Goal: Task Accomplishment & Management: Manage account settings

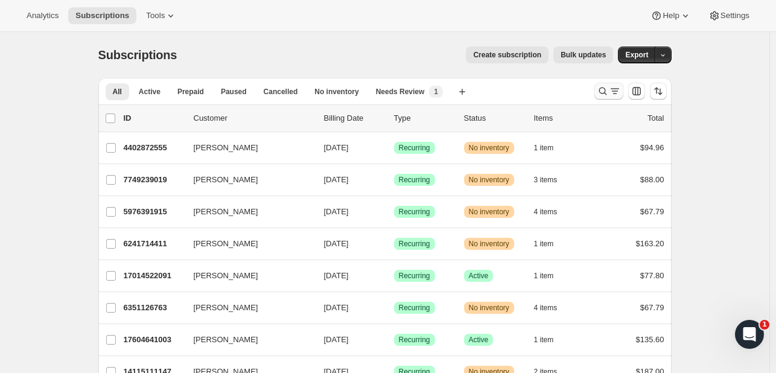
click at [603, 92] on icon "Search and filter results" at bounding box center [603, 92] width 8 height 8
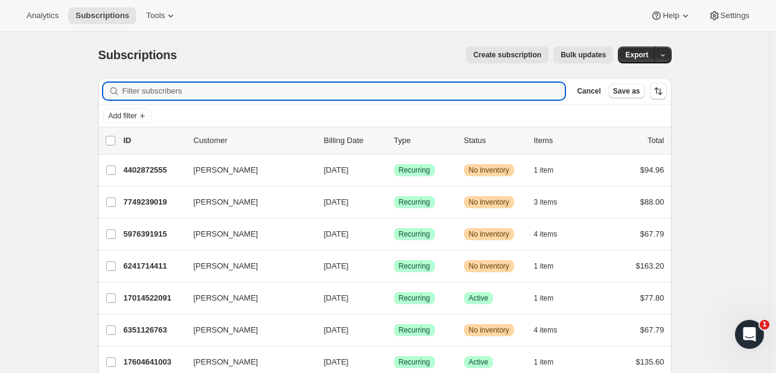
paste input "[EMAIL_ADDRESS][DOMAIN_NAME]"
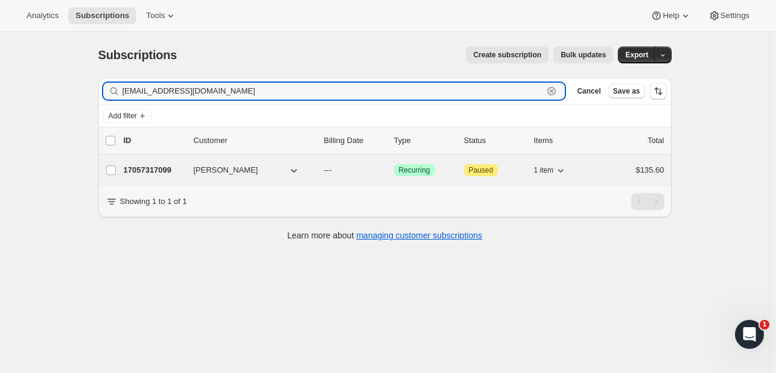
type input "[EMAIL_ADDRESS][DOMAIN_NAME]"
click at [149, 168] on p "17057317099" at bounding box center [154, 170] width 60 height 12
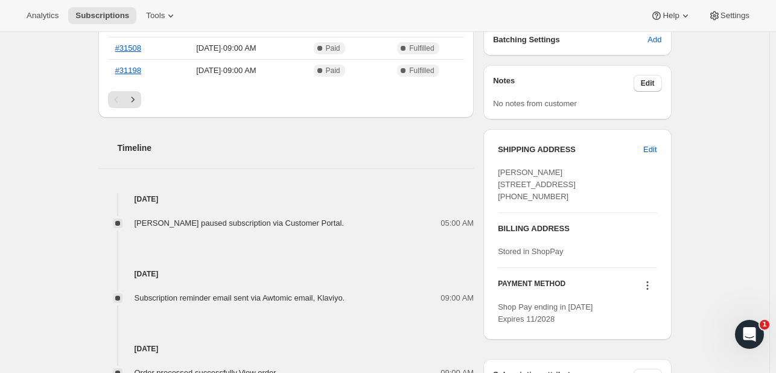
scroll to position [362, 0]
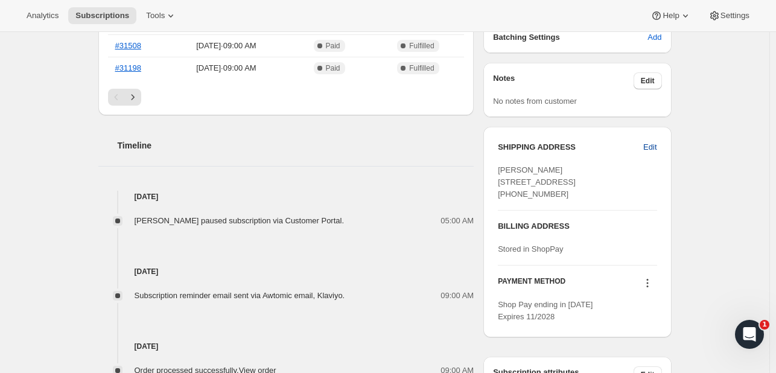
click at [648, 146] on span "Edit" at bounding box center [650, 147] width 13 height 12
select select "CO"
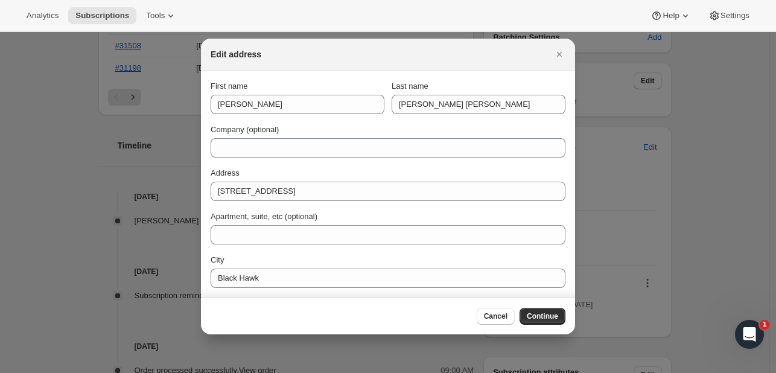
scroll to position [0, 0]
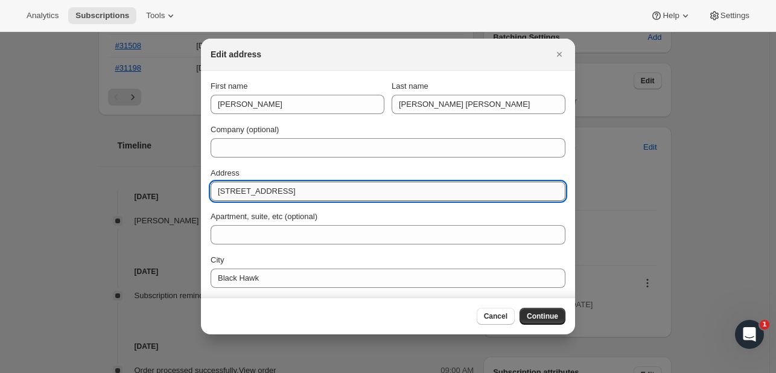
click at [292, 193] on input "[STREET_ADDRESS]" at bounding box center [388, 191] width 355 height 19
paste input "[STREET_ADDRESS][PERSON_NAME]"
type input "[STREET_ADDRESS][PERSON_NAME]"
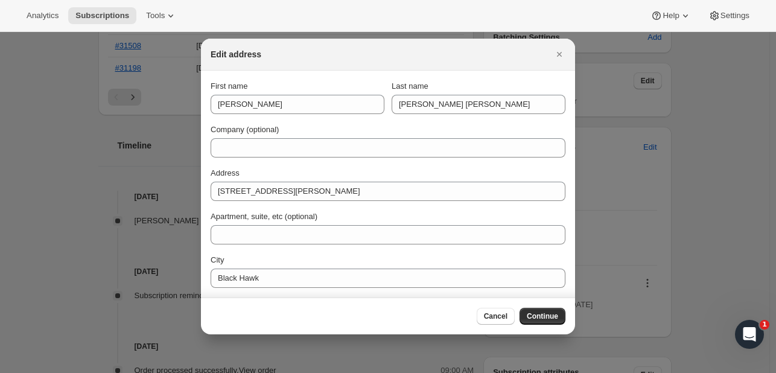
scroll to position [87, 0]
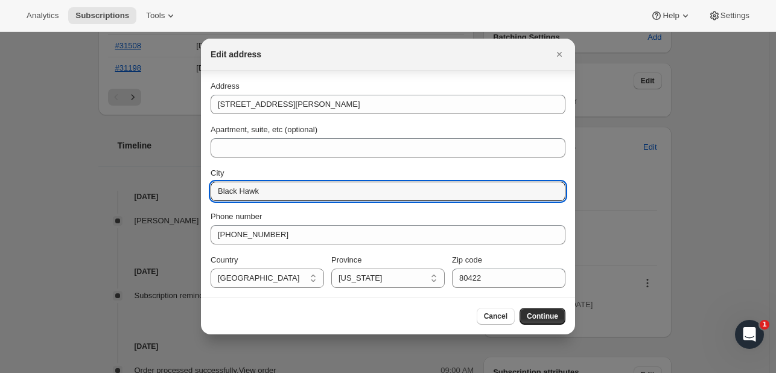
drag, startPoint x: 285, startPoint y: 191, endPoint x: 197, endPoint y: 191, distance: 88.2
paste input "[US_STATE][GEOGRAPHIC_DATA]"
type input "[US_STATE][GEOGRAPHIC_DATA]"
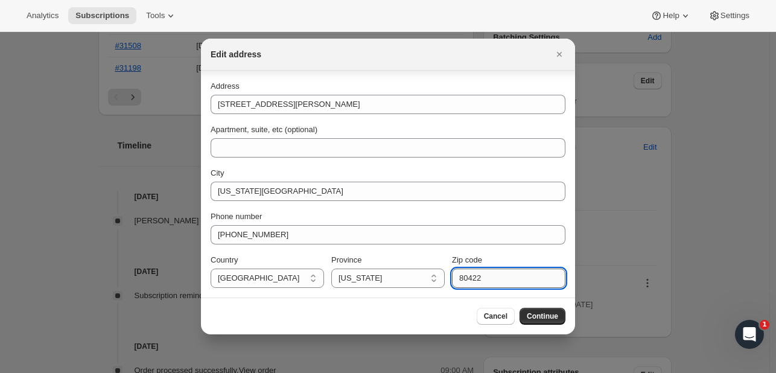
click at [473, 278] on input "80422" at bounding box center [509, 278] width 114 height 19
paste input "5"
type input "80452"
click at [541, 312] on span "Continue" at bounding box center [542, 317] width 31 height 10
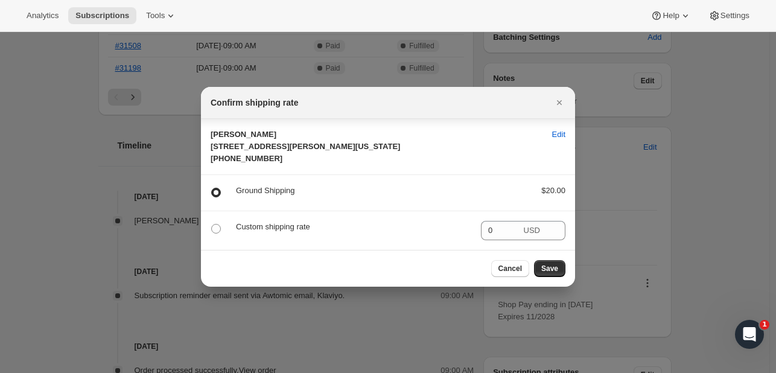
scroll to position [0, 0]
click at [553, 274] on span "Save" at bounding box center [550, 269] width 17 height 10
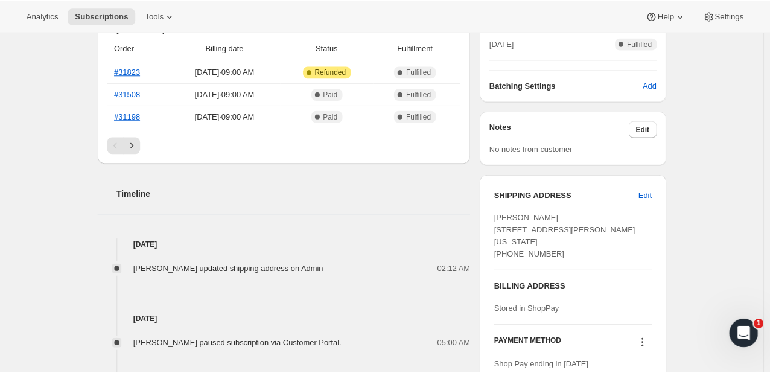
scroll to position [362, 0]
